Goal: Communication & Community: Ask a question

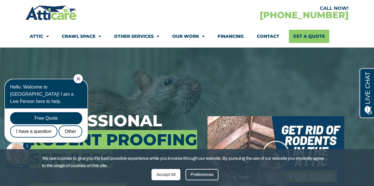
drag, startPoint x: 84, startPoint y: 81, endPoint x: 101, endPoint y: 151, distance: 71.6
click at [83, 81] on div at bounding box center [78, 78] width 9 height 9
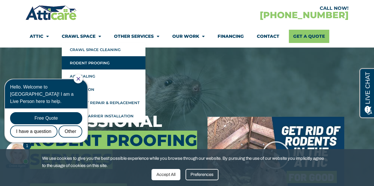
click at [81, 37] on link "Crawl Space" at bounding box center [81, 36] width 39 height 13
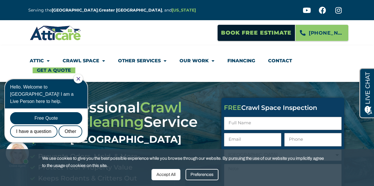
scroll to position [0, 0]
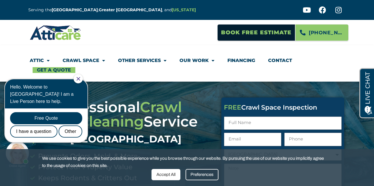
click at [175, 11] on strong "[US_STATE]" at bounding box center [184, 9] width 24 height 5
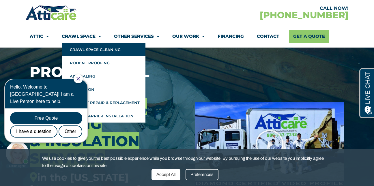
scroll to position [51, 0]
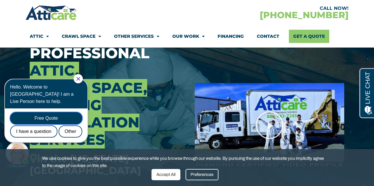
click at [57, 112] on div "Free Quote" at bounding box center [46, 118] width 72 height 12
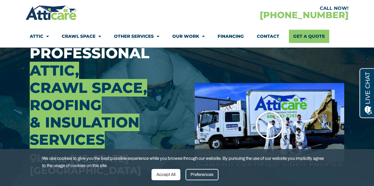
scroll to position [0, 0]
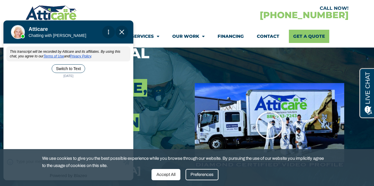
click at [165, 174] on div "Accept All" at bounding box center [165, 174] width 29 height 11
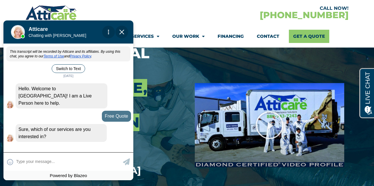
click at [104, 162] on textarea at bounding box center [68, 161] width 105 height 11
type input "vapor barrier or encapsulating"
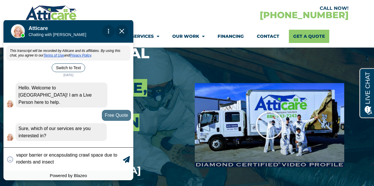
type textarea "vapor barrier or encapsulating crawl space due to rodents and insects"
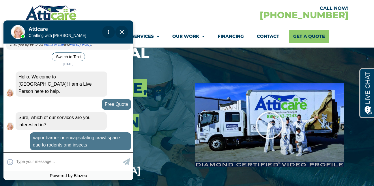
scroll to position [46, 0]
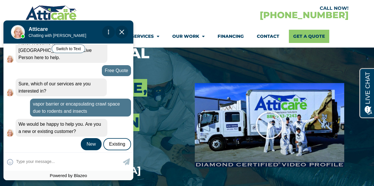
click at [88, 138] on div "New" at bounding box center [91, 144] width 21 height 12
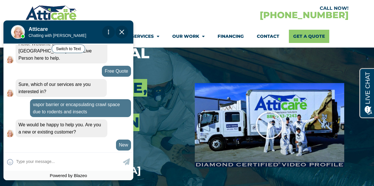
scroll to position [65, 0]
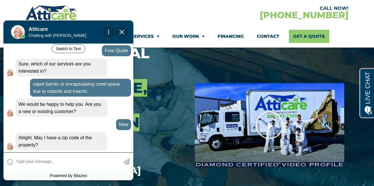
click at [70, 163] on textarea at bounding box center [68, 161] width 105 height 11
type input "07452"
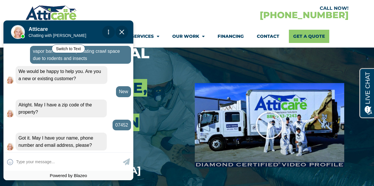
scroll to position [99, 0]
type input "william shaw"
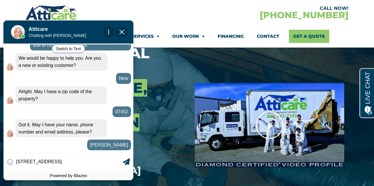
type input "548 Rock road, glen rock, nj 0"
type textarea "548 Rock road, glen rock, nj 07452"
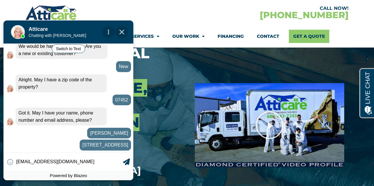
type input "ws2945@gmail.com"
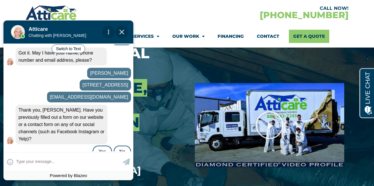
scroll to position [191, 0]
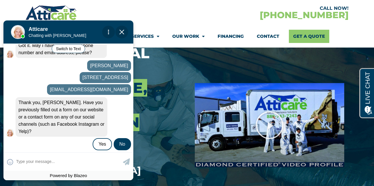
click at [125, 138] on div "No" at bounding box center [122, 144] width 17 height 12
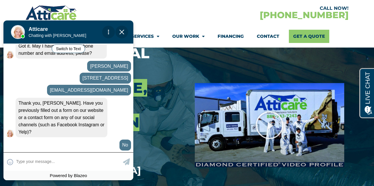
click at [107, 164] on textarea at bounding box center [68, 161] width 105 height 11
type input "is this company related to arr"
type textarea "is this company related to a"
type input "is this company related to ati"
type textarea "is this company related to att"
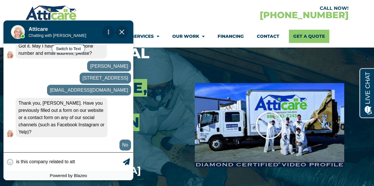
type input "is this company related to atti"
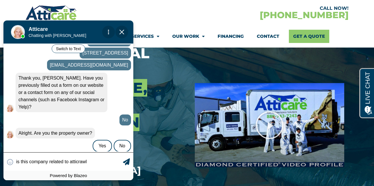
scroll to position [217, 0]
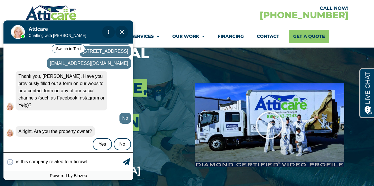
type textarea "is this company related to atticrawl?"
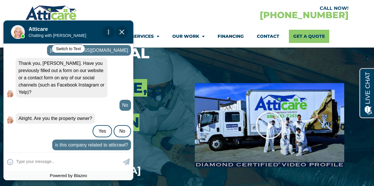
click at [110, 124] on div "Alright. Are you the property owner? 12:47 pm Yes No Skip this question Update" at bounding box center [68, 125] width 125 height 24
click at [102, 124] on div "Alright. Are you the property owner? 12:47 pm Yes No Skip this question Update" at bounding box center [68, 125] width 125 height 24
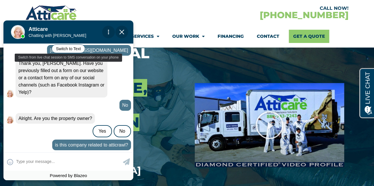
click at [69, 49] on button "Switch to Text" at bounding box center [68, 48] width 33 height 9
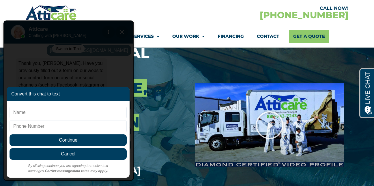
click at [79, 152] on span "Cancel" at bounding box center [68, 154] width 117 height 12
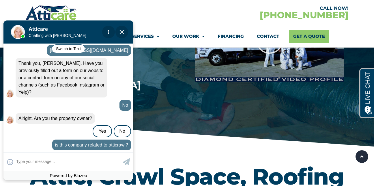
click at [102, 124] on div "Alright. Are you the property owner? 12:47 pm Yes No Skip this question Update" at bounding box center [68, 125] width 125 height 24
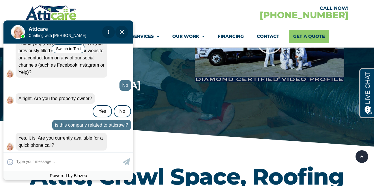
scroll to position [250, 0]
click at [99, 165] on textarea at bounding box center [68, 161] width 105 height 11
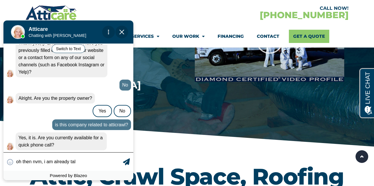
type input "oh then nvm, i am already talk"
type textarea "oh then nvm, i am already tal"
type input "oh then nvm, i am already talk"
type textarea "oh then nvm, i am already ta"
type input "oh then nvm, i sent an email t"
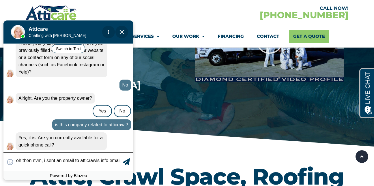
scroll to position [254, 0]
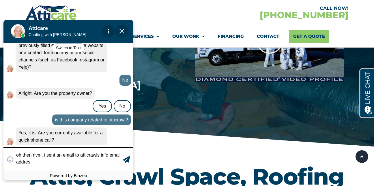
type textarea "oh then nvm, i sent an email to atticrawls info email address"
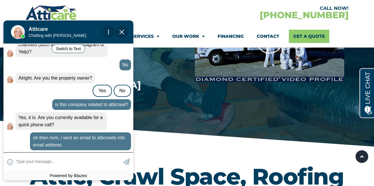
scroll to position [284, 0]
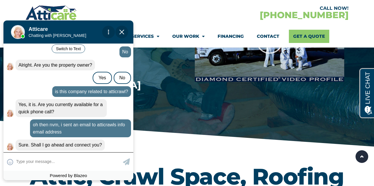
click at [106, 162] on textarea at bounding box center [68, 161] width 105 height 11
type input "to what? im saying that i alre"
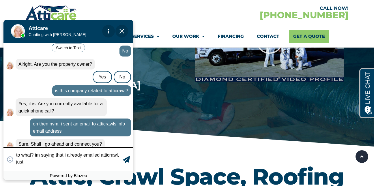
scroll to position [288, 0]
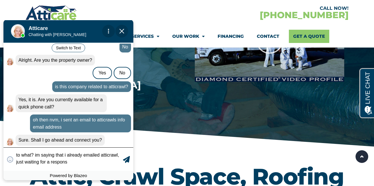
type textarea "to what? im saying that i already emailed atticrawl, just waiting for a response"
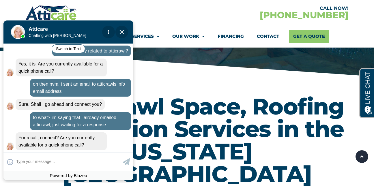
scroll to position [205, 0]
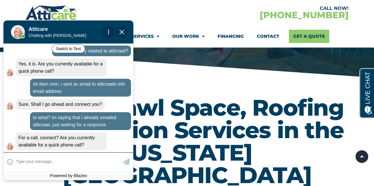
click at [80, 159] on textarea at bounding box center [68, 161] width 105 height 11
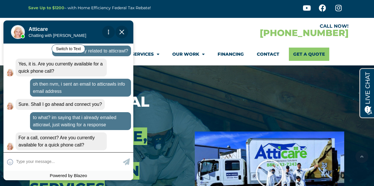
scroll to position [0, 0]
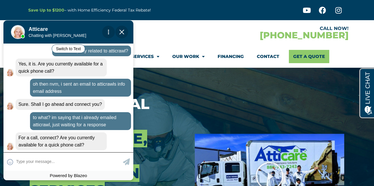
click at [79, 158] on textarea at bounding box center [68, 161] width 105 height 11
type input "Sure"
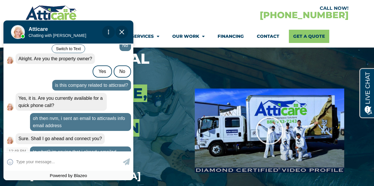
scroll to position [337, 0]
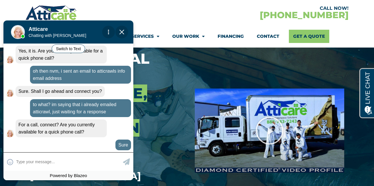
click at [104, 166] on input "text" at bounding box center [68, 161] width 105 height 11
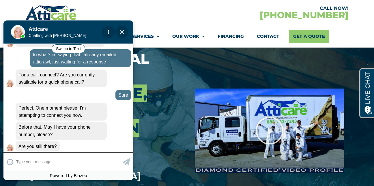
scroll to position [389, 0]
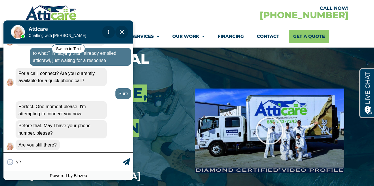
type input "yes"
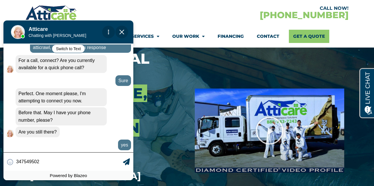
type input "3475495024"
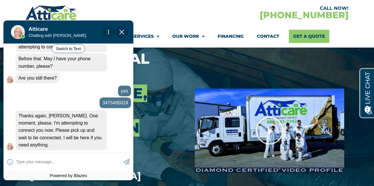
scroll to position [475, 0]
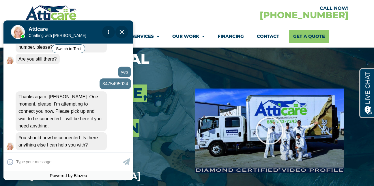
click at [123, 31] on img "Close Chat" at bounding box center [121, 32] width 5 height 5
